Goal: Transaction & Acquisition: Purchase product/service

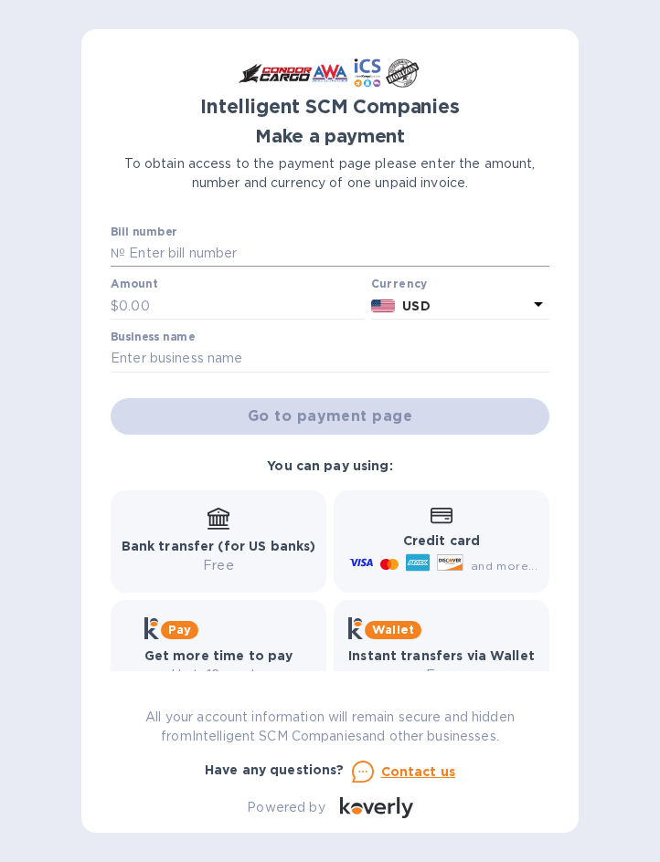
click at [260, 252] on input "text" at bounding box center [337, 253] width 424 height 27
type input "so00494978"
click at [216, 309] on input "text" at bounding box center [241, 305] width 245 height 27
type input "1,821.95"
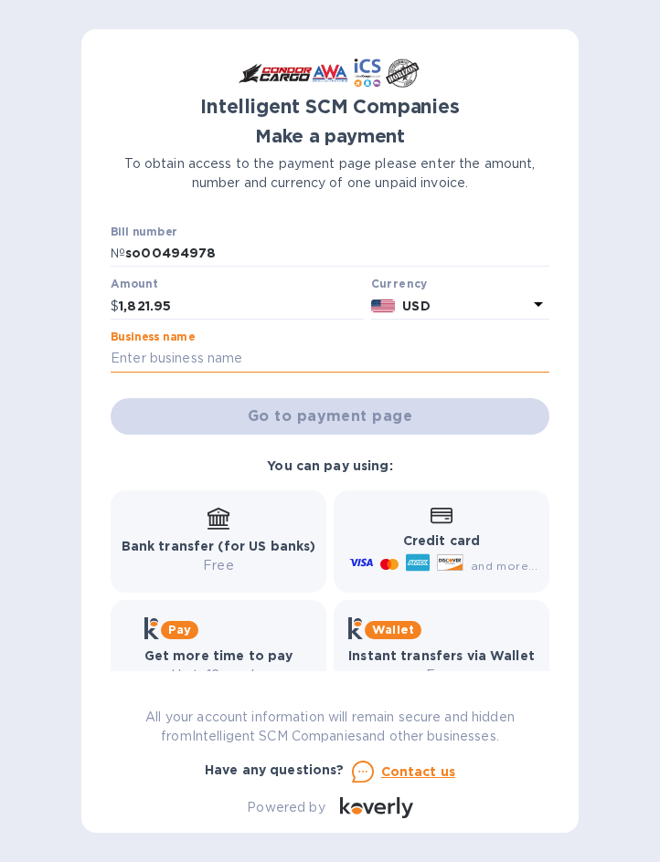
click at [196, 367] on input "text" at bounding box center [330, 358] width 439 height 27
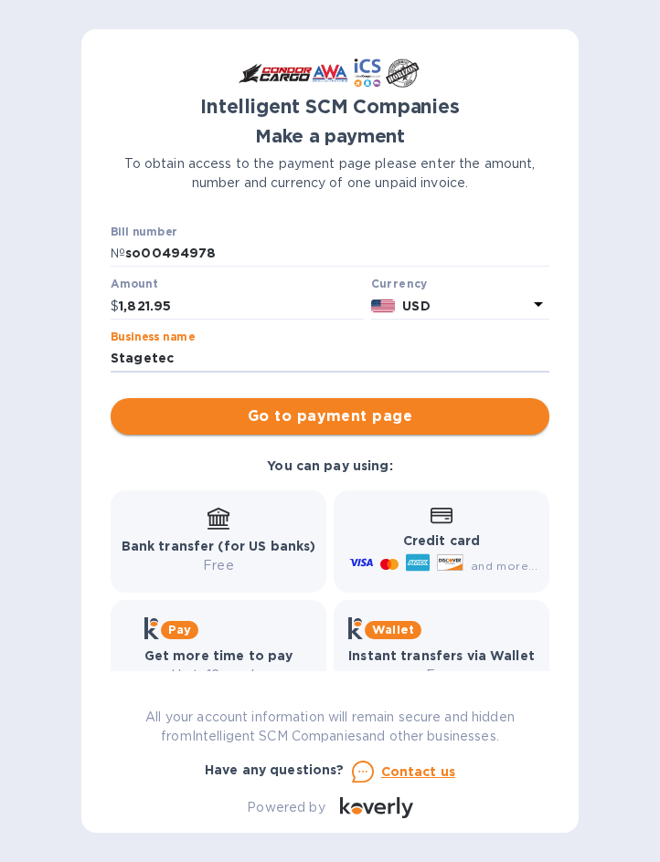
type input "Stagetec"
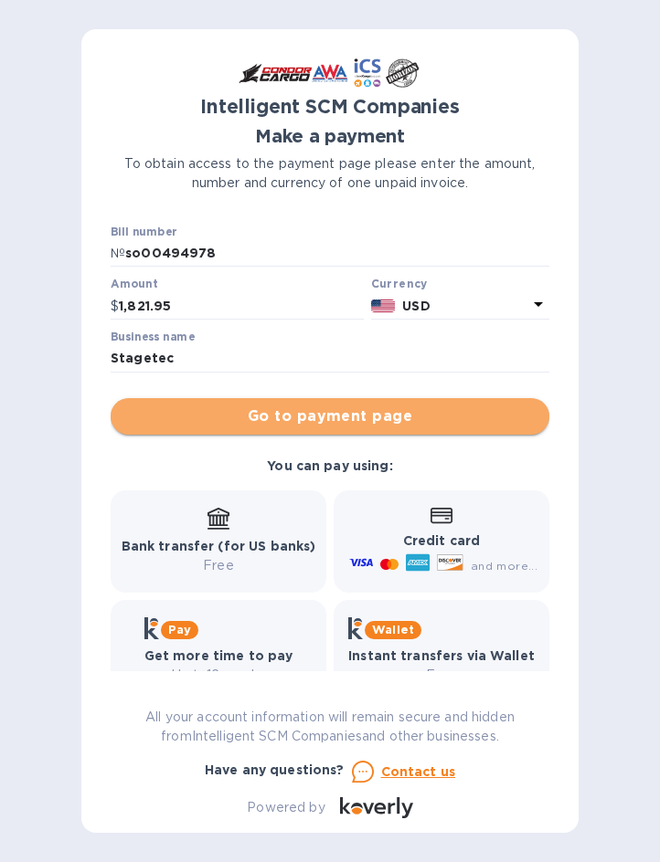
click at [369, 422] on span "Go to payment page" at bounding box center [329, 417] width 409 height 22
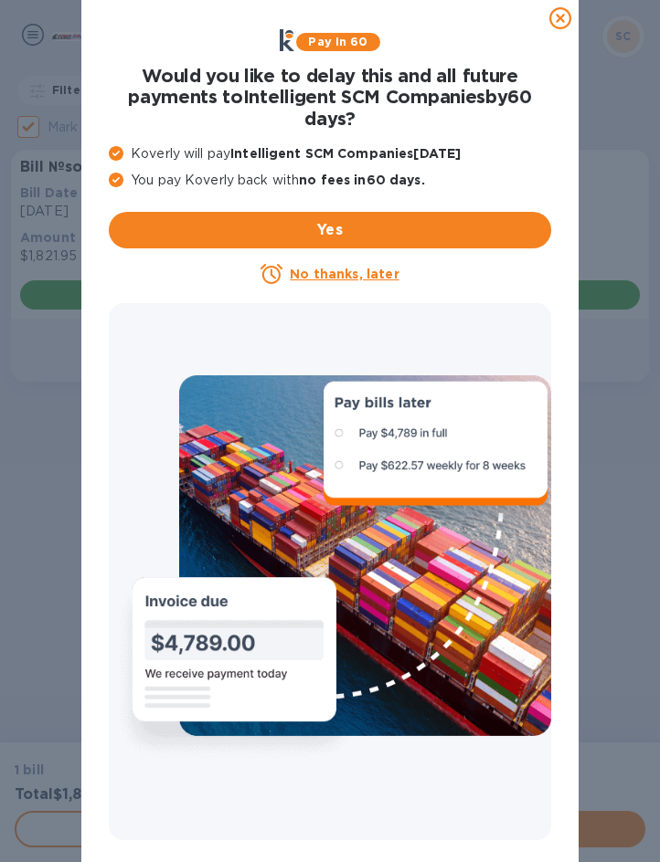
click at [341, 275] on u "No thanks, later" at bounding box center [344, 274] width 109 height 15
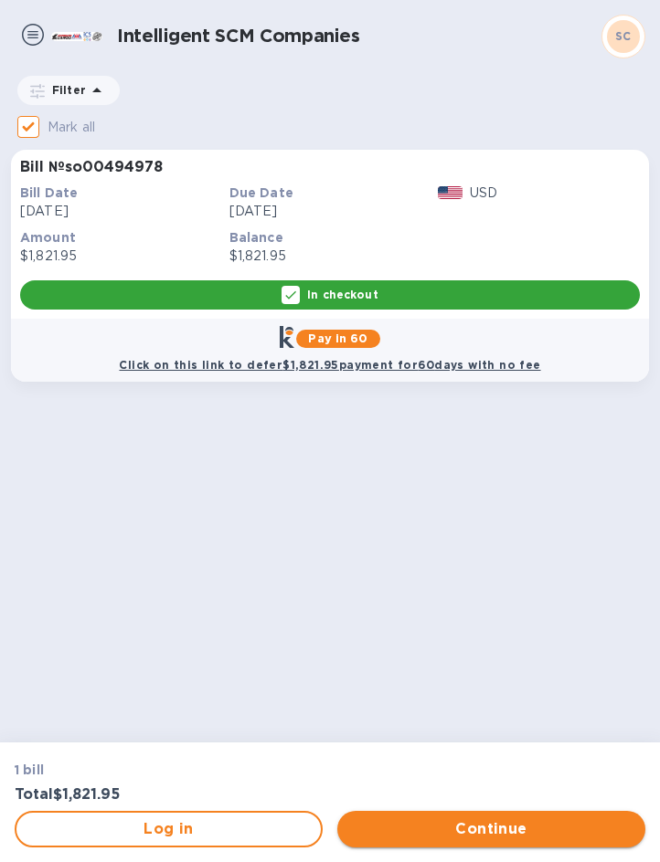
click at [466, 825] on span "Continue" at bounding box center [491, 830] width 279 height 22
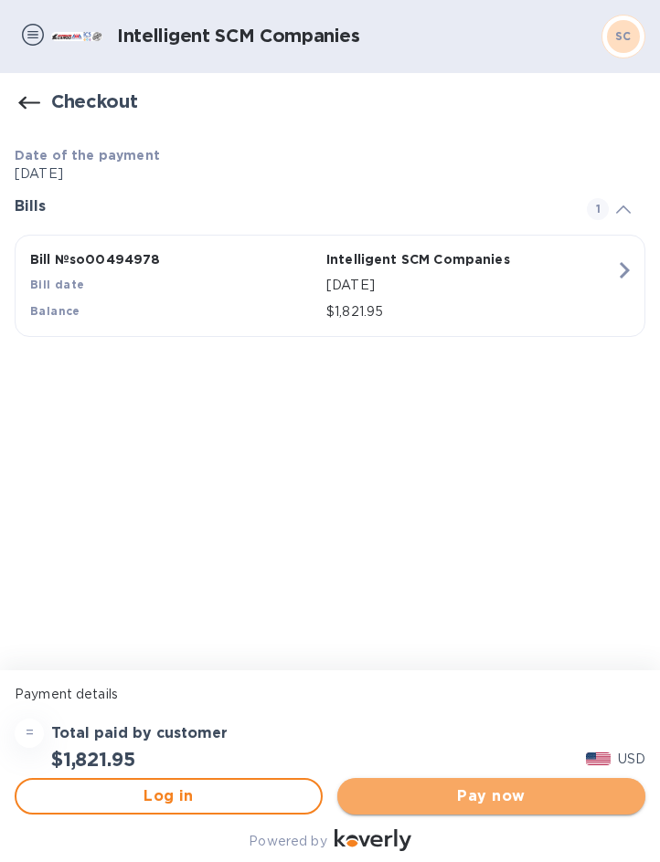
click at [482, 796] on span "Pay now" at bounding box center [491, 797] width 279 height 22
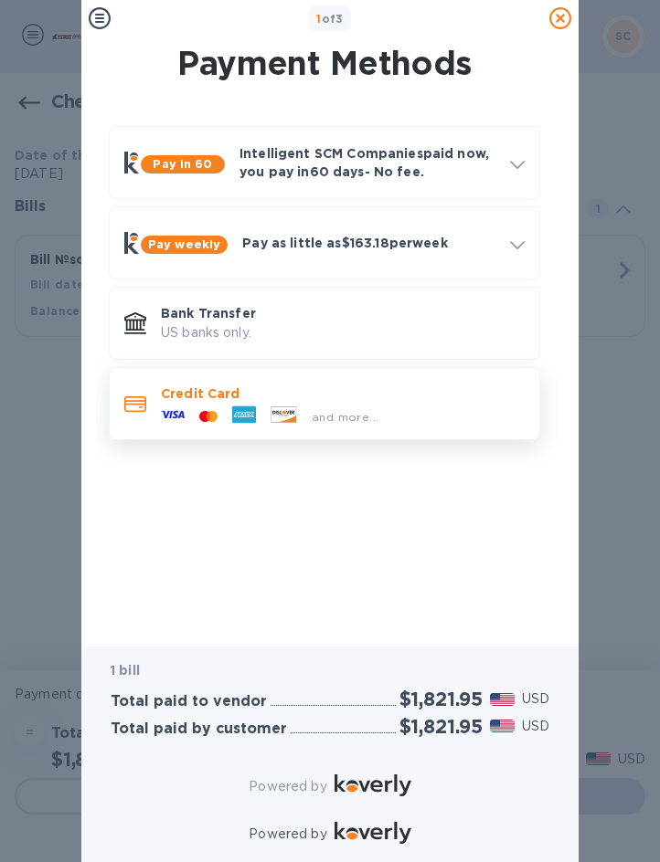
click at [291, 417] on icon at bounding box center [283, 415] width 25 height 16
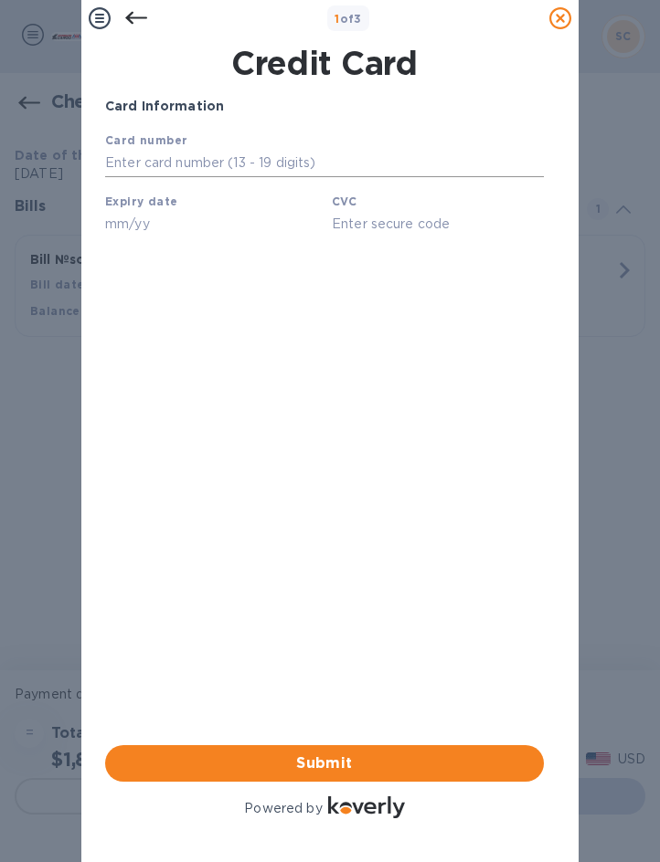
click at [274, 155] on input "text" at bounding box center [324, 163] width 439 height 27
type input "[CREDIT_CARD_NUMBER]"
click at [174, 223] on input "text" at bounding box center [211, 223] width 212 height 27
type input "12/27"
click at [362, 223] on input "text" at bounding box center [438, 223] width 212 height 27
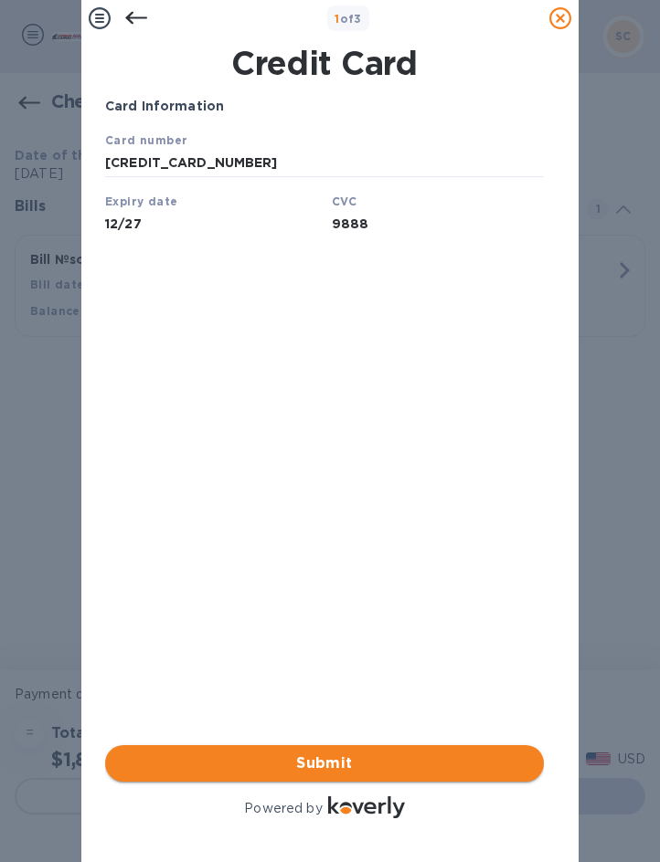
type input "9888"
click at [357, 754] on span "Submit" at bounding box center [324, 764] width 409 height 22
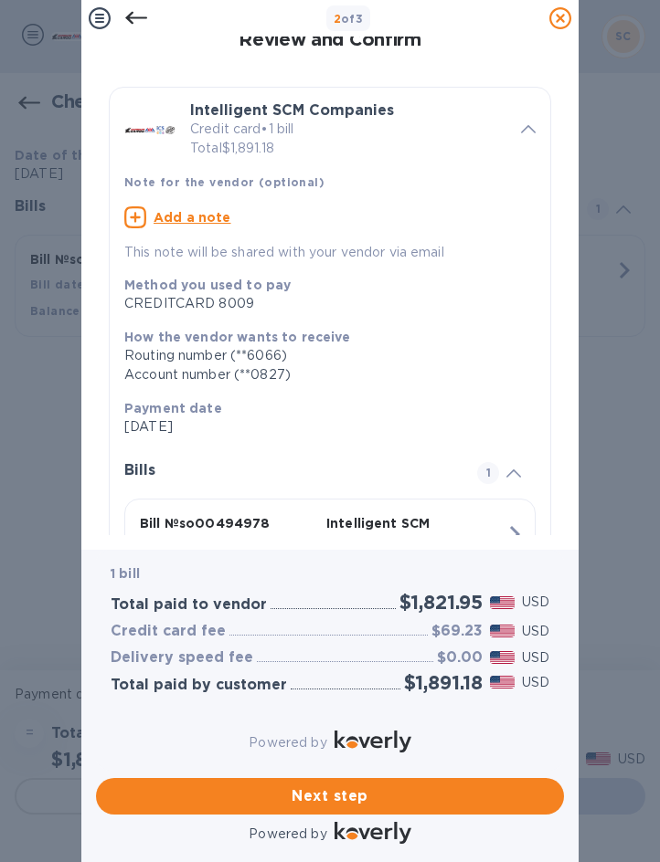
click at [191, 223] on p "Add a note" at bounding box center [192, 217] width 78 height 18
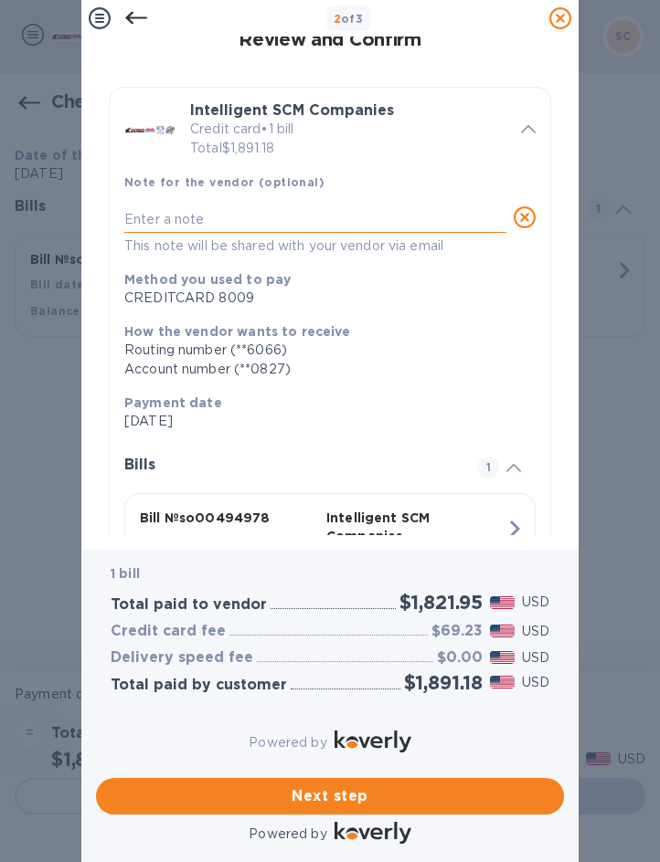
click at [191, 217] on textarea at bounding box center [315, 219] width 382 height 15
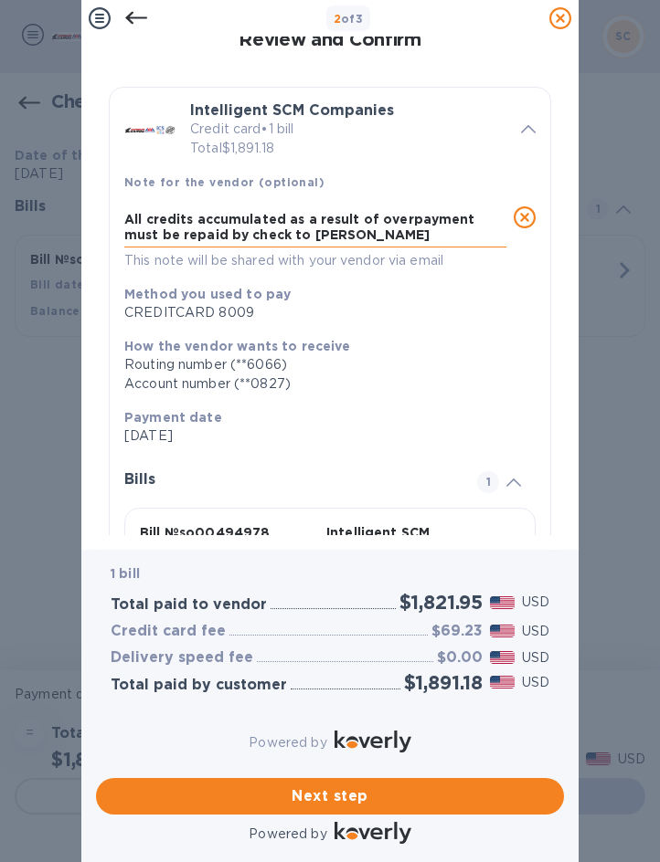
click at [370, 217] on textarea "All credits accumulated as a result of overpayment must be repaid by check to […" at bounding box center [315, 226] width 382 height 29
click at [470, 217] on textarea "All credits accumulated as a result any overpayment must be repaid by check to …" at bounding box center [315, 226] width 382 height 29
click at [147, 217] on textarea "All credits accumulated as a result any overpayment must be repaid by check to …" at bounding box center [315, 226] width 382 height 29
click at [220, 233] on textarea "All overpayment credits accumulated as a result any overpayment must be repaid …" at bounding box center [315, 226] width 382 height 29
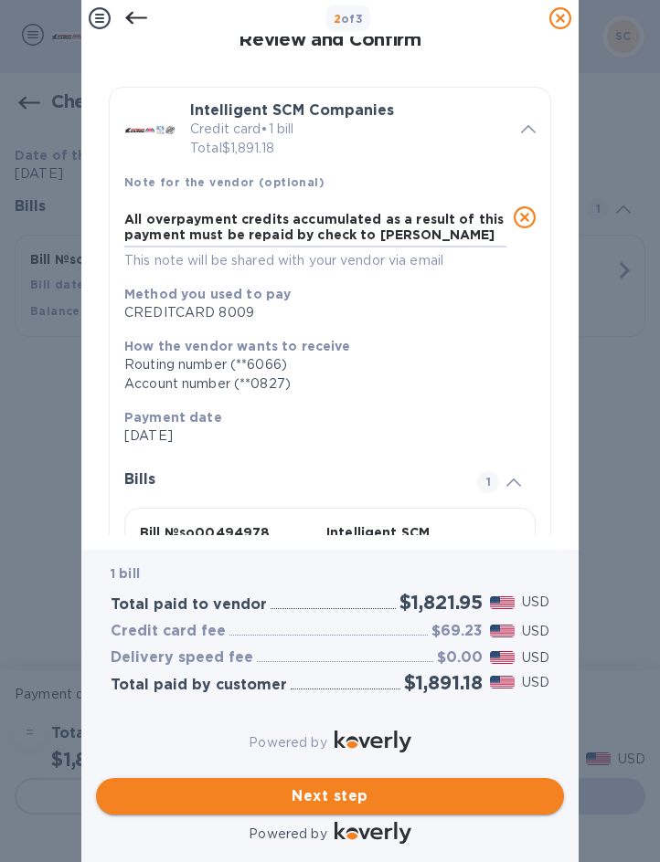
type textarea "All overpayment credits accumulated as a result of this payment must be repaid …"
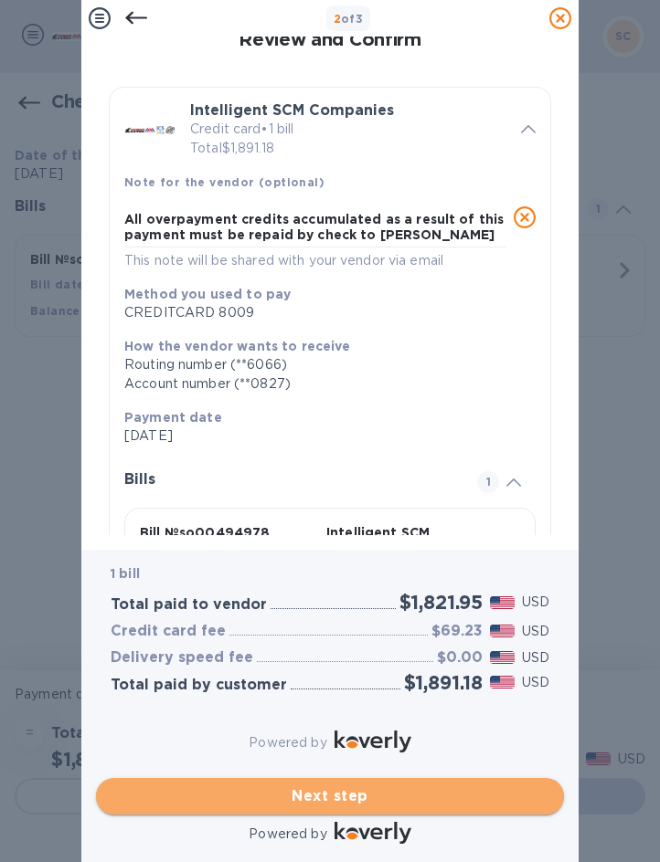
click at [326, 786] on span "Next step" at bounding box center [330, 797] width 439 height 22
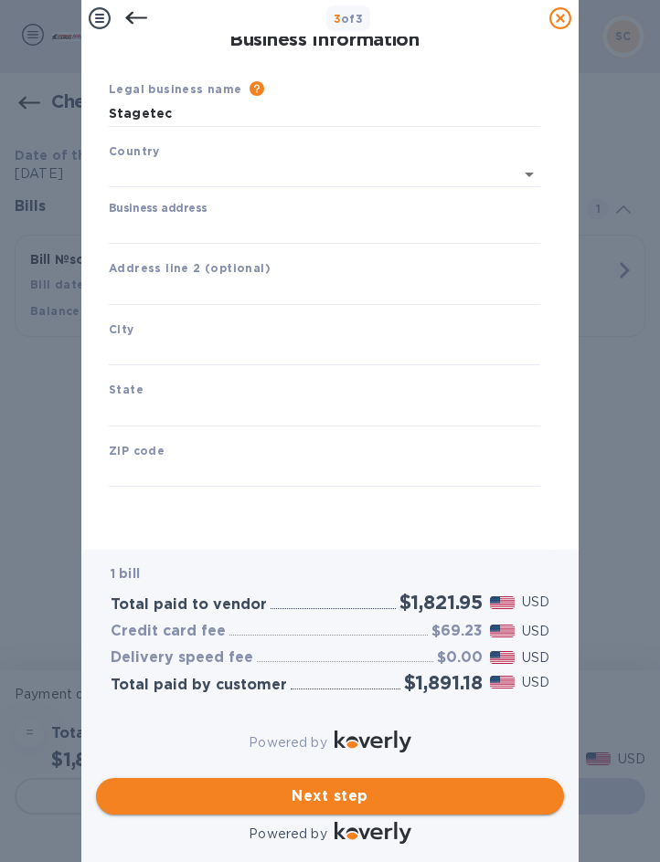
type input "[GEOGRAPHIC_DATA]"
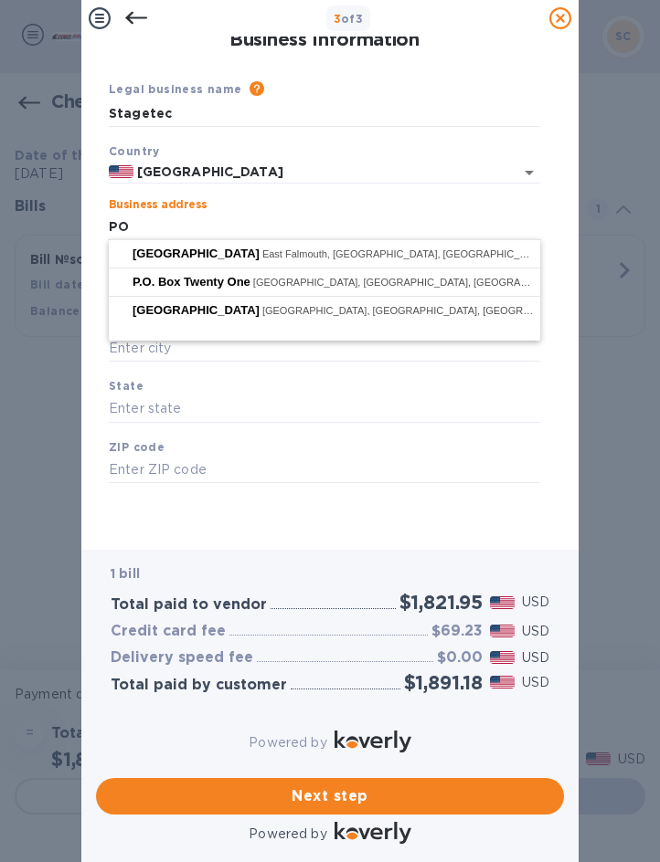
type input "P"
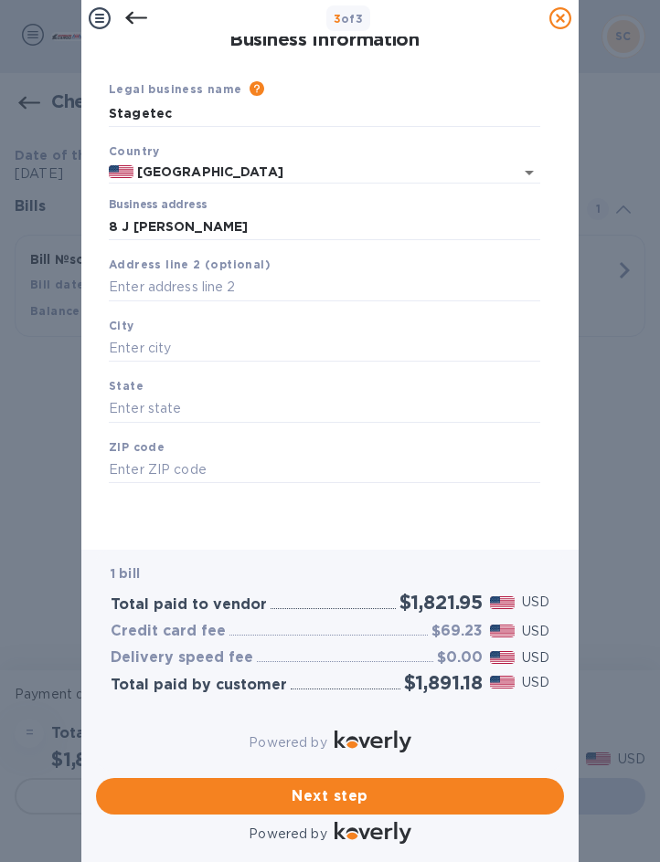
type input "8 J [PERSON_NAME] Heights"
type input "Millis"
type input "MA"
type input "02054"
click at [284, 789] on span "Next step" at bounding box center [330, 797] width 439 height 22
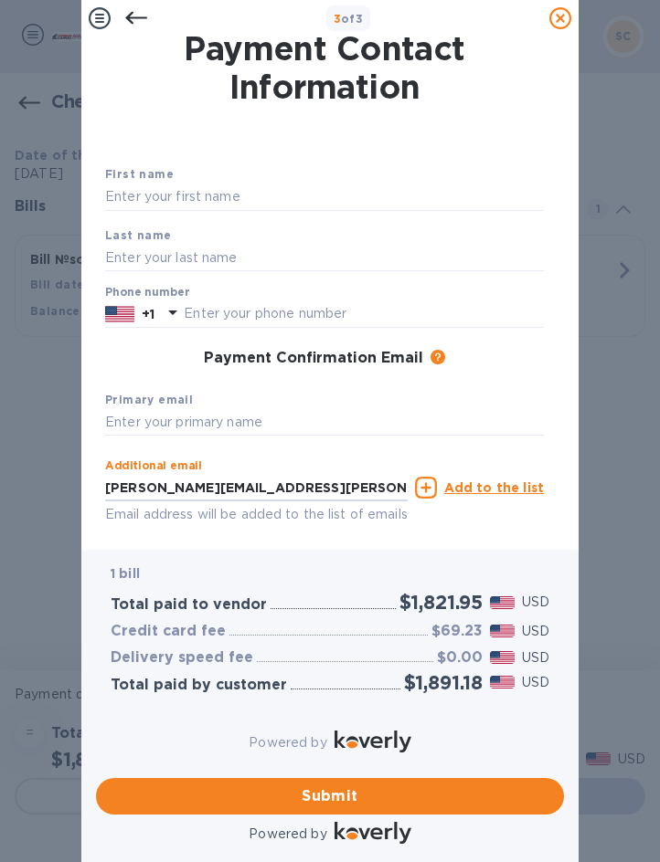
type input "[PERSON_NAME][EMAIL_ADDRESS][PERSON_NAME][DOMAIN_NAME]"
click at [407, 531] on div "Payment Contact Information First name Last name Phone number +1 Payment Confir…" at bounding box center [329, 293] width 497 height 513
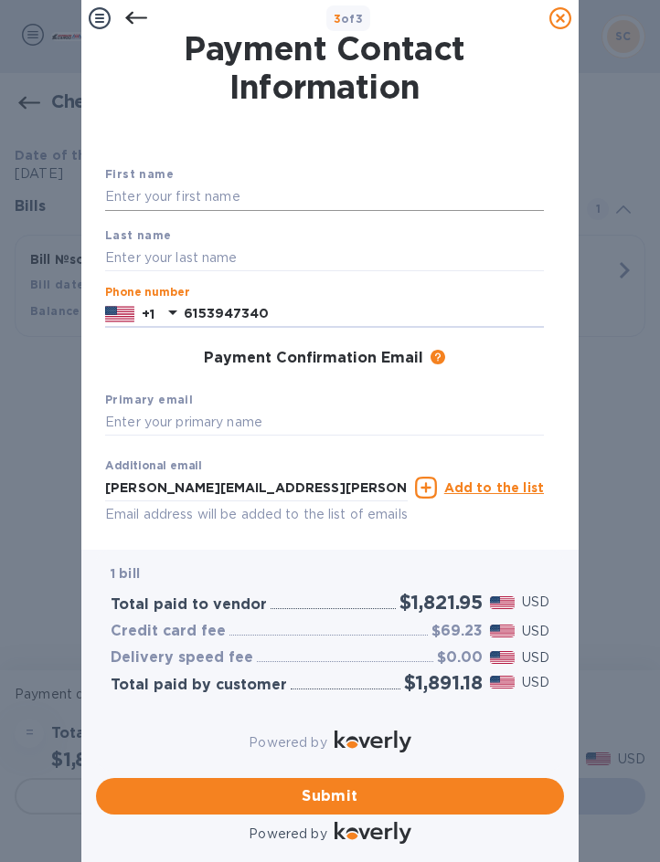
type input "6153947340"
type input "m"
type input "[PERSON_NAME]"
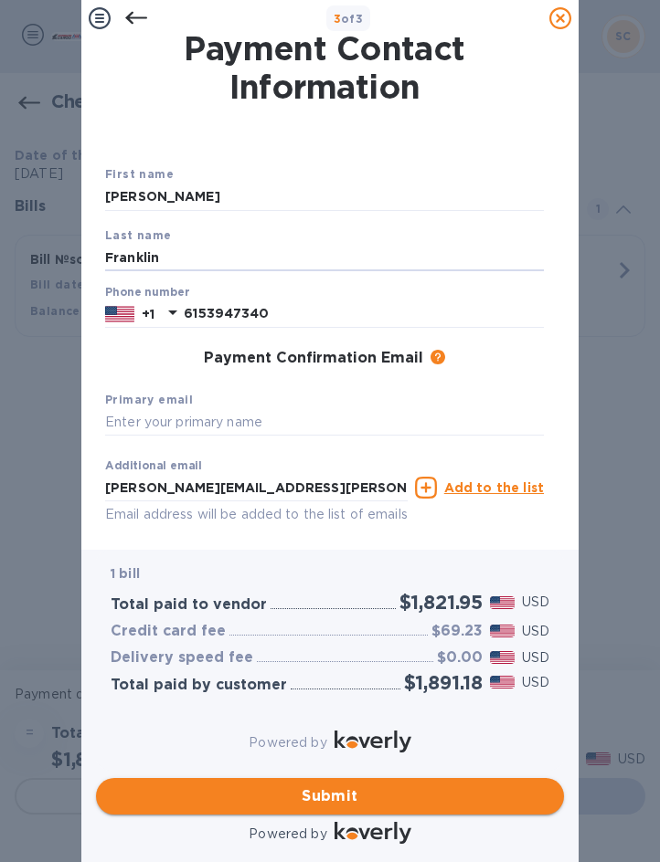
type input "Franklin"
click at [334, 786] on span "Submit" at bounding box center [330, 797] width 439 height 22
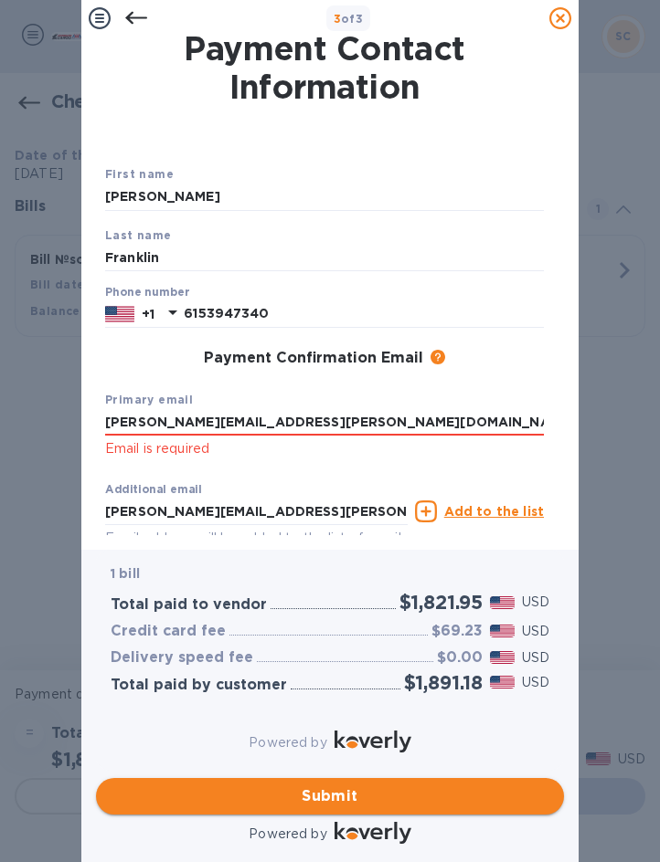
type input "[PERSON_NAME][EMAIL_ADDRESS][PERSON_NAME][DOMAIN_NAME]"
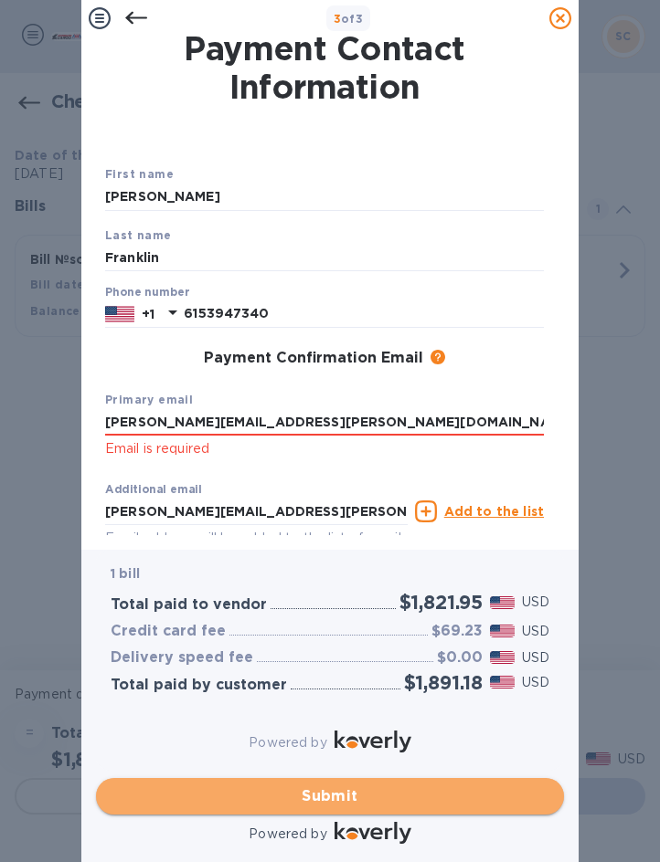
click at [312, 786] on span "Submit" at bounding box center [330, 797] width 439 height 22
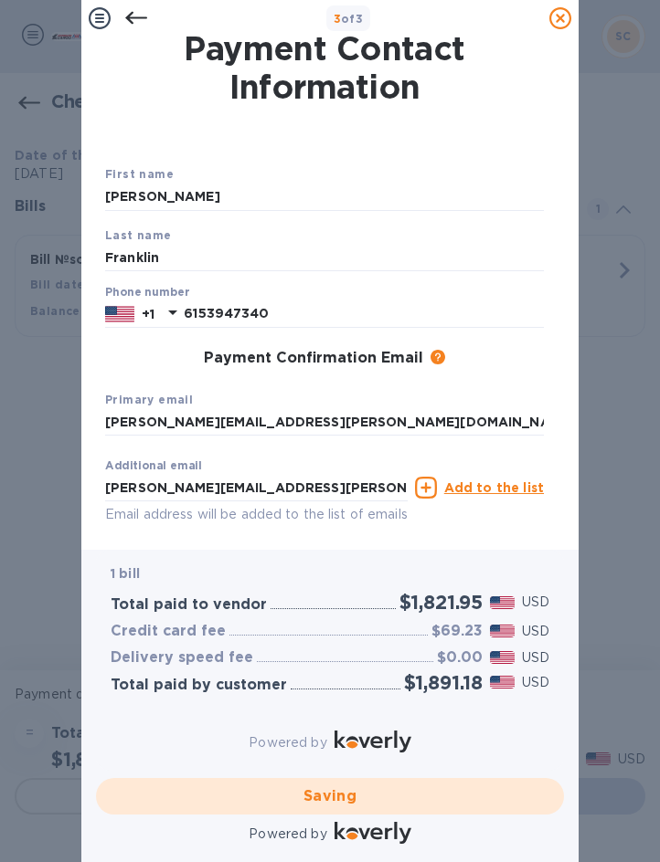
checkbox input "false"
